Goal: Task Accomplishment & Management: Manage account settings

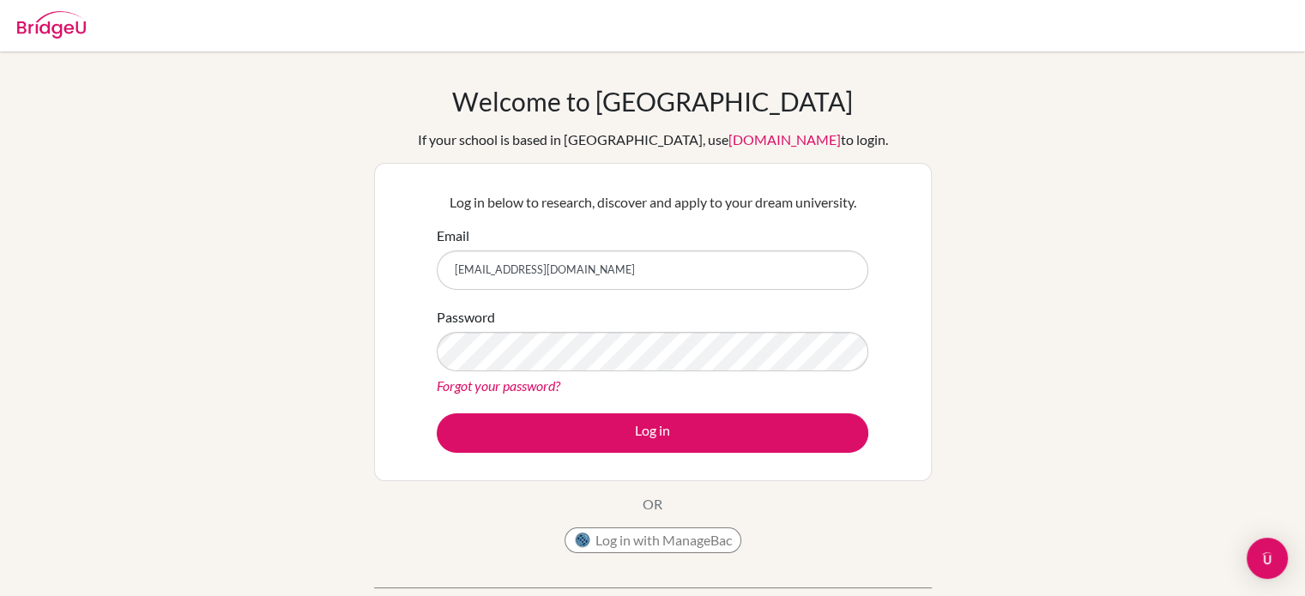
type input "[EMAIL_ADDRESS][DOMAIN_NAME]"
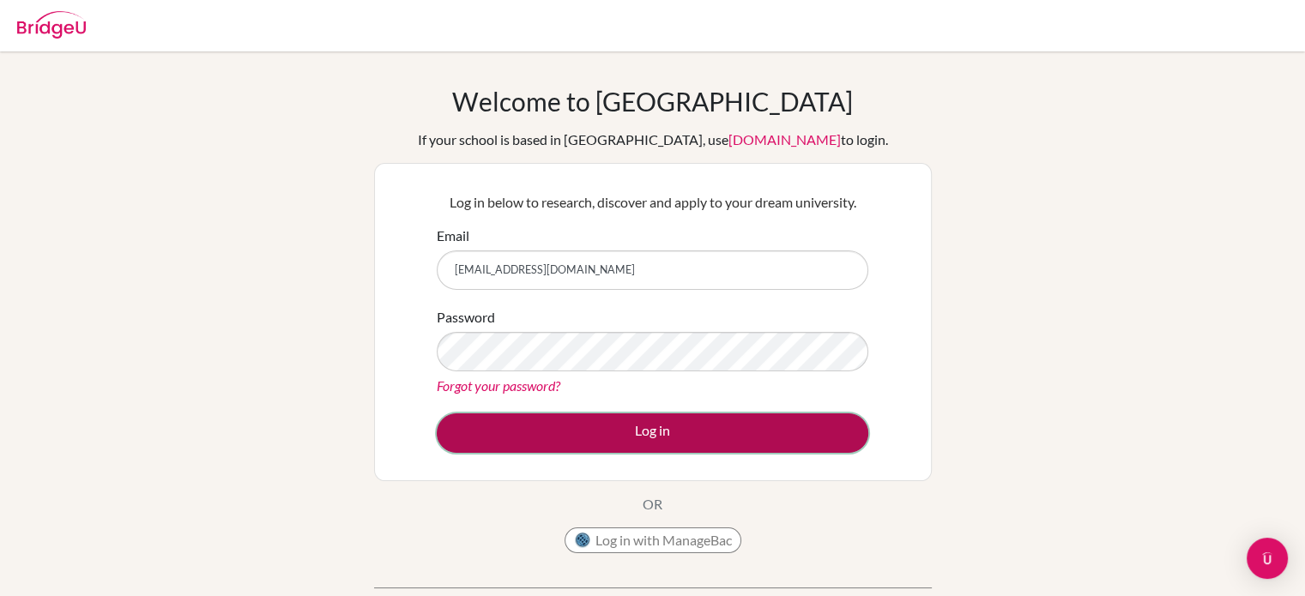
click at [644, 438] on button "Log in" at bounding box center [653, 433] width 432 height 39
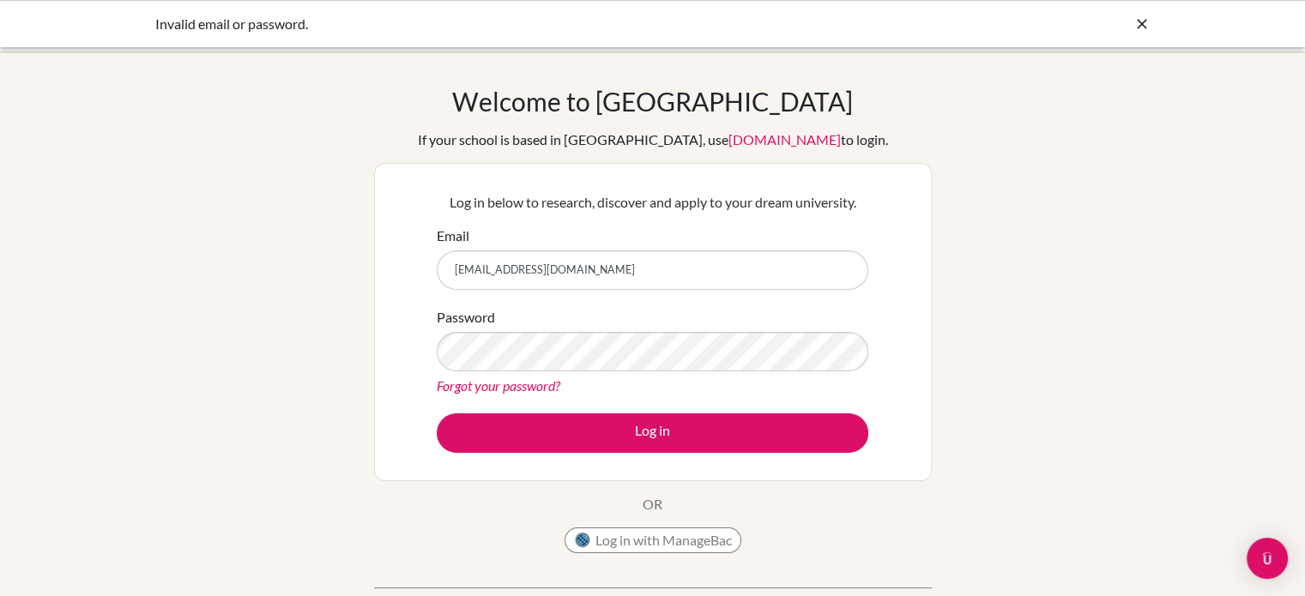
click at [469, 386] on link "Forgot your password?" at bounding box center [499, 386] width 124 height 16
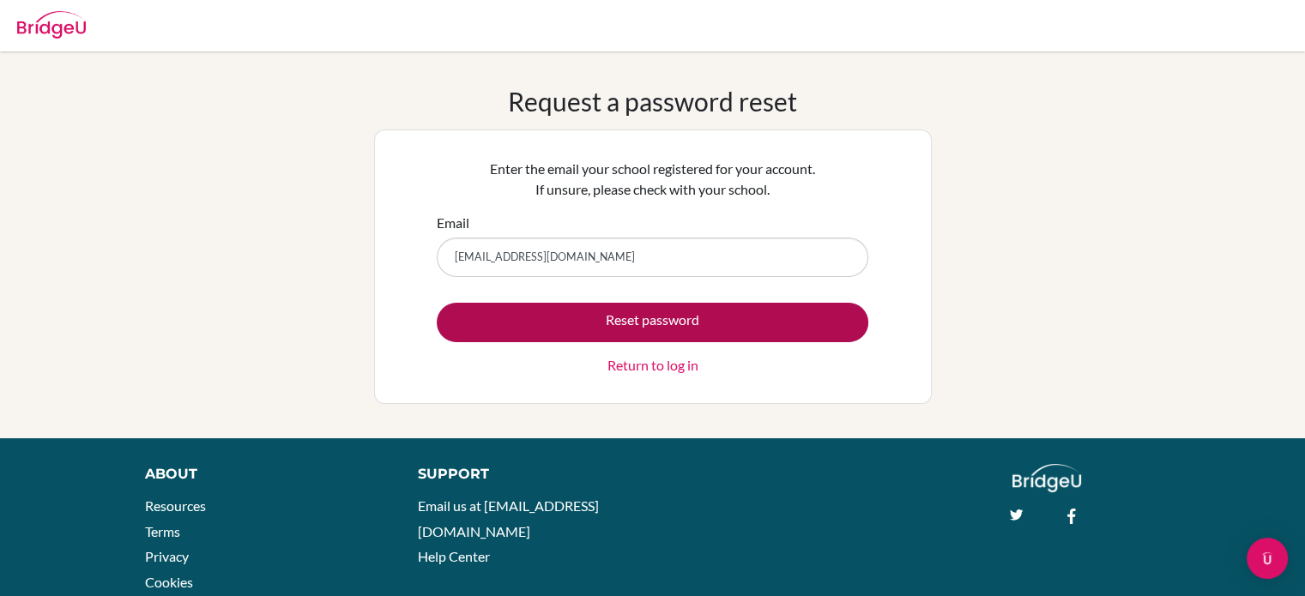
type input "[EMAIL_ADDRESS][DOMAIN_NAME]"
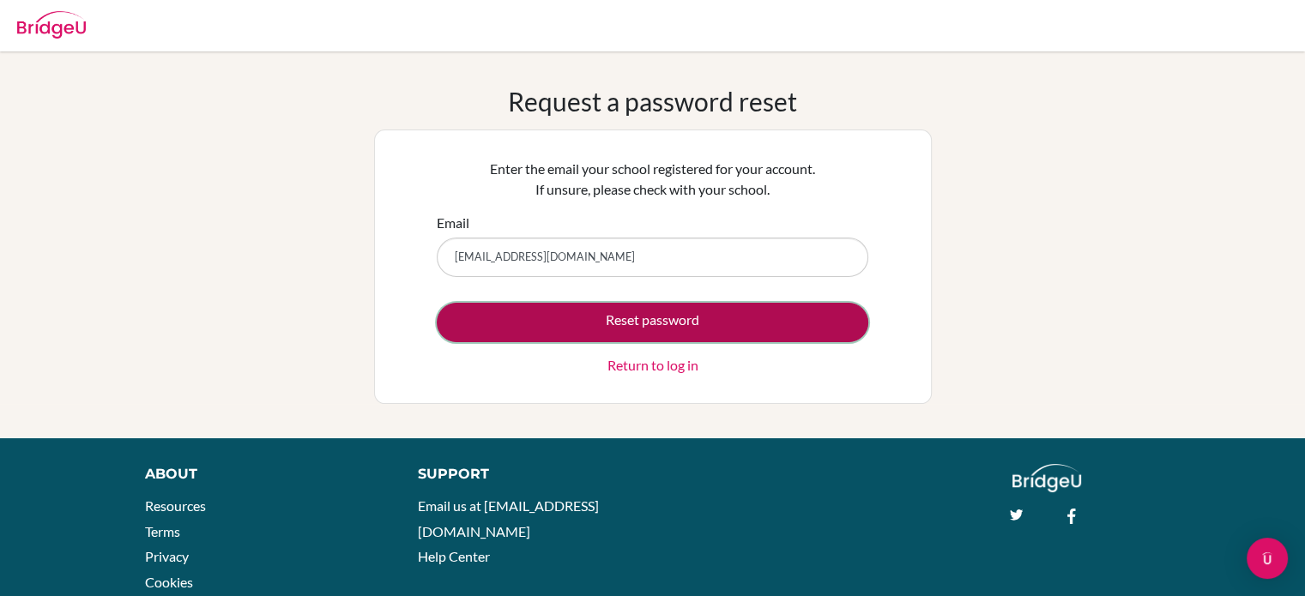
click at [635, 329] on button "Reset password" at bounding box center [653, 322] width 432 height 39
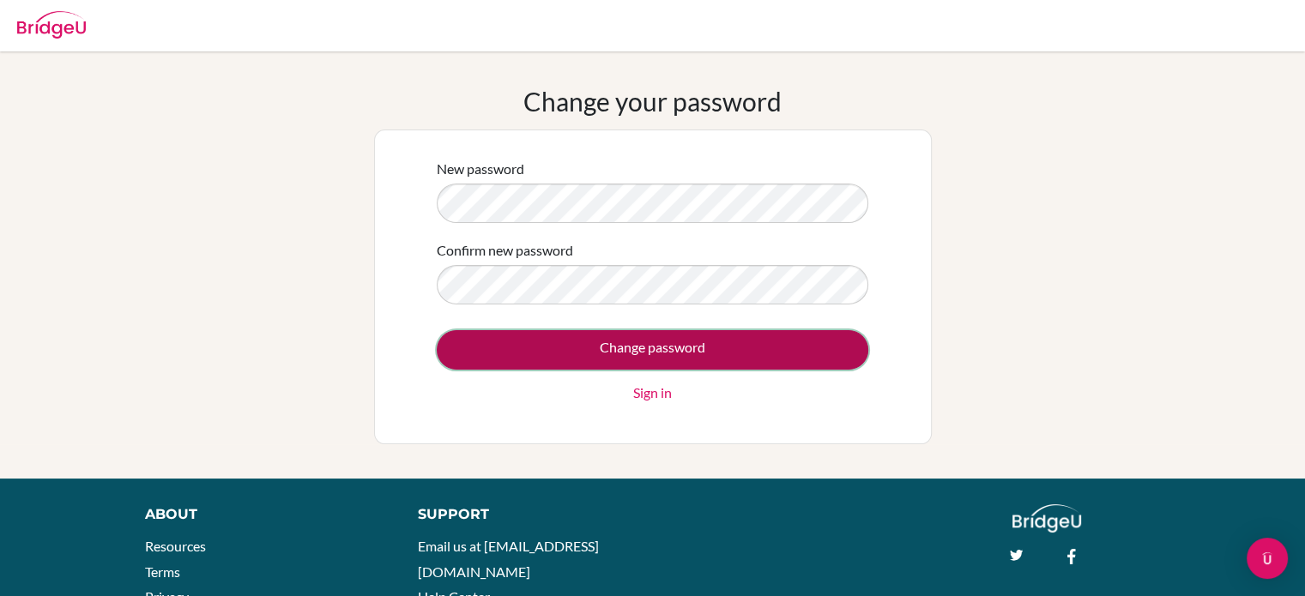
click at [675, 349] on input "Change password" at bounding box center [653, 349] width 432 height 39
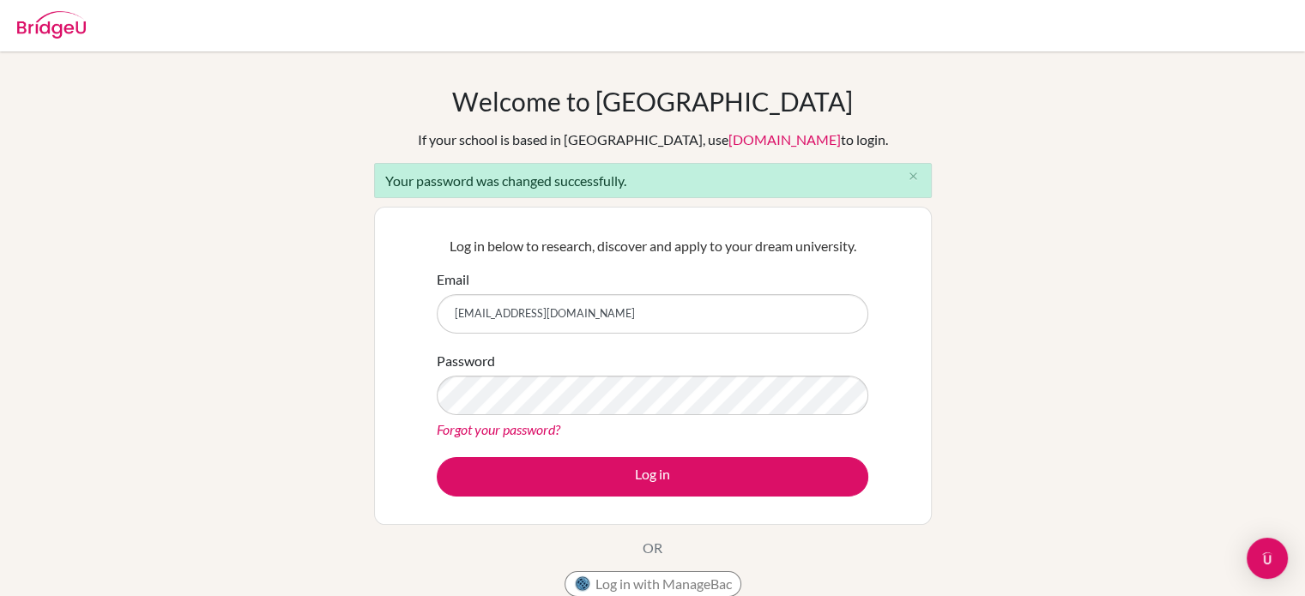
type input "[EMAIL_ADDRESS][DOMAIN_NAME]"
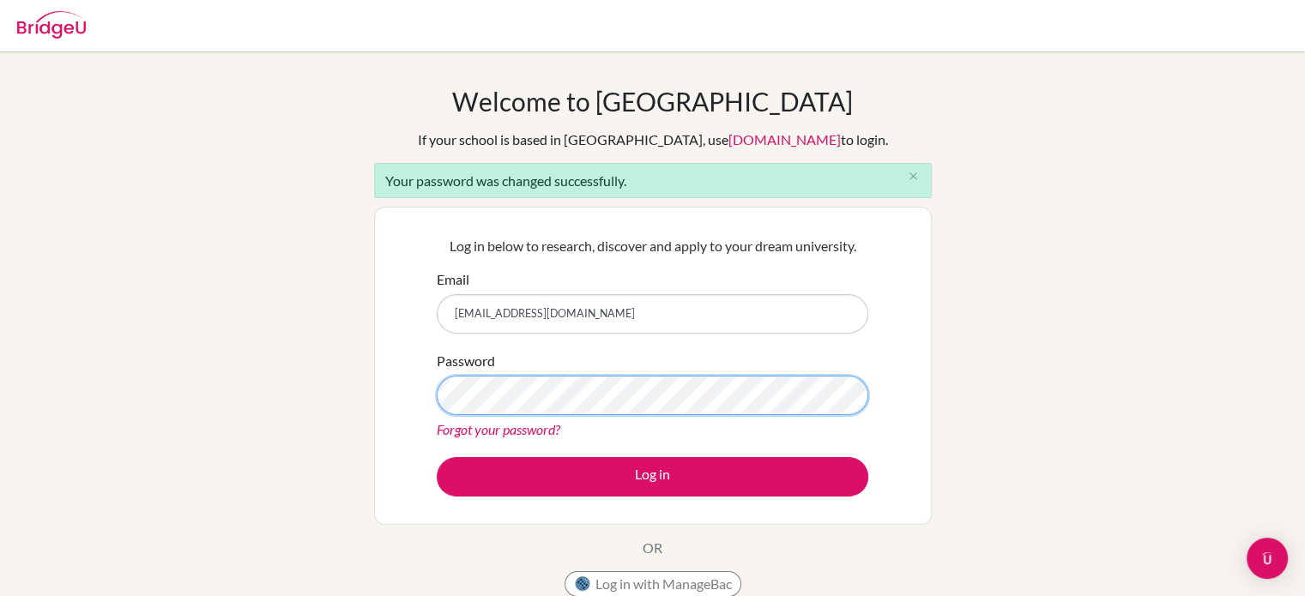
click at [437, 457] on button "Log in" at bounding box center [653, 476] width 432 height 39
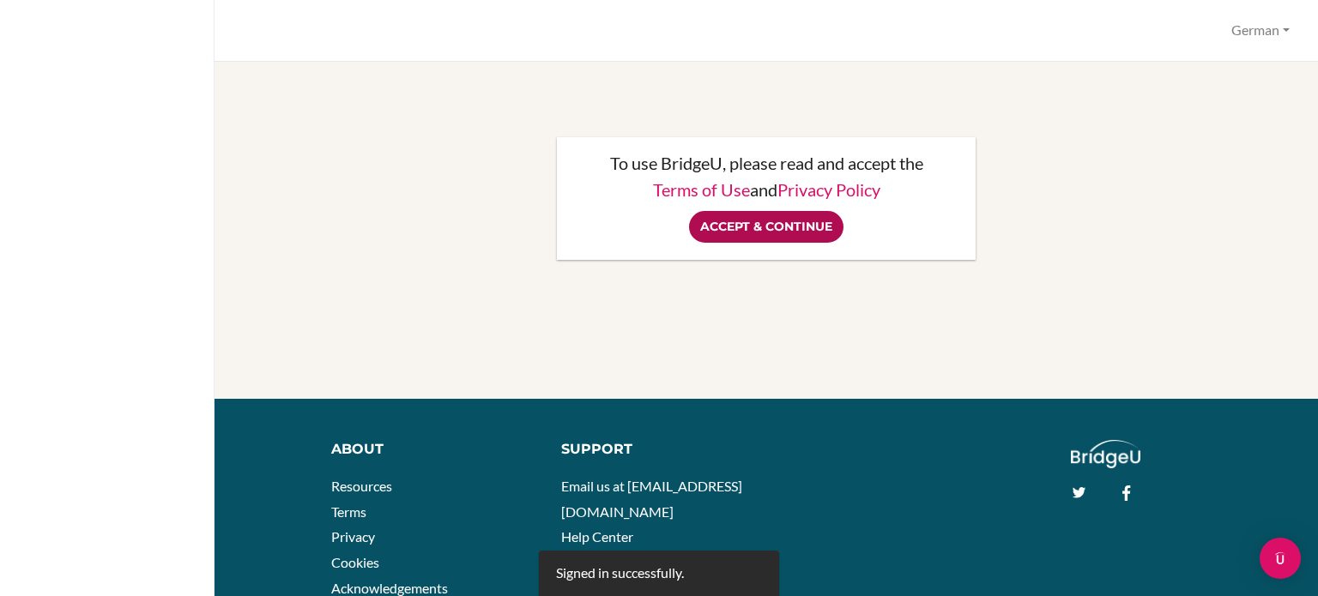
click at [774, 227] on input "Accept & Continue" at bounding box center [766, 227] width 154 height 32
